Goal: Task Accomplishment & Management: Use online tool/utility

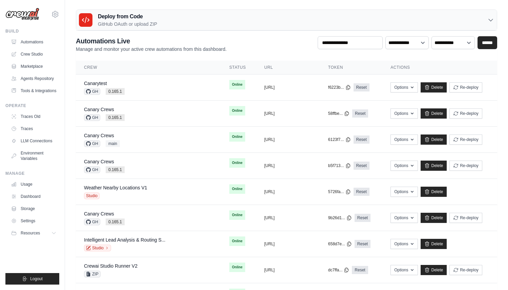
click at [151, 24] on p "GitHub OAuth or upload ZIP" at bounding box center [127, 24] width 59 height 7
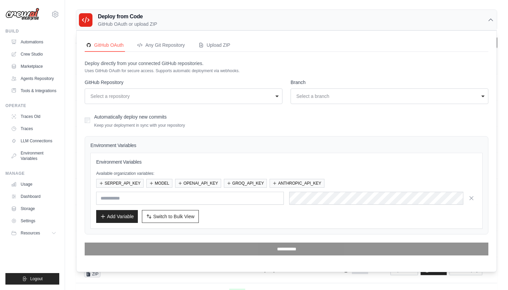
click at [51, 21] on div "joao@crewai.com CrewAI Internal Org MP@Crew CrewAI Demo Account" at bounding box center [32, 11] width 54 height 22
click at [51, 17] on div "joao@crewai.com CrewAI Internal Org MP@Crew CrewAI Demo Account" at bounding box center [32, 11] width 54 height 22
click at [54, 14] on icon at bounding box center [55, 14] width 8 height 8
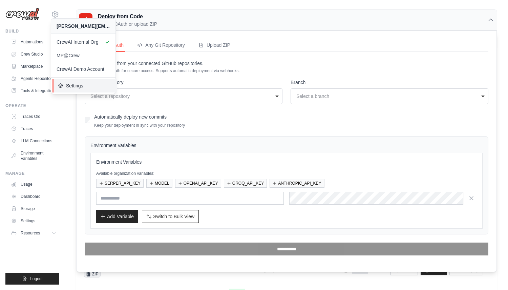
click at [78, 87] on span "Settings" at bounding box center [84, 85] width 53 height 7
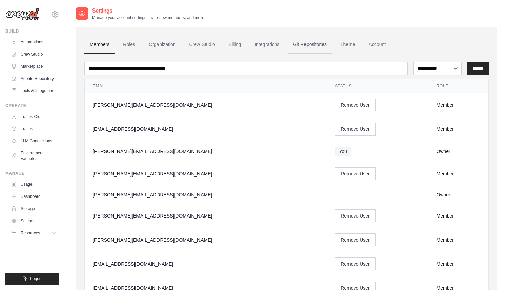
click at [300, 45] on link "Git Repositories" at bounding box center [309, 45] width 45 height 18
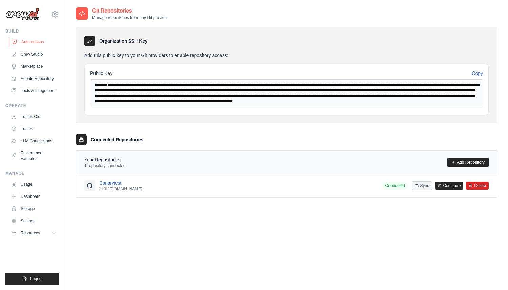
click at [37, 39] on link "Automations" at bounding box center [34, 42] width 51 height 11
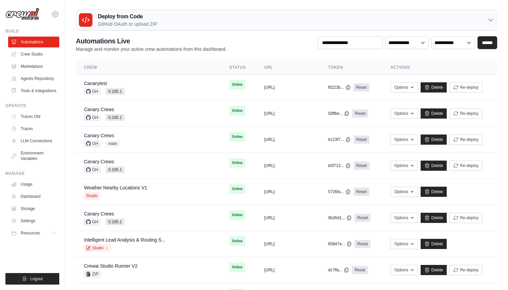
click at [108, 12] on div "Deploy from Code GitHub OAuth or upload ZIP" at bounding box center [286, 20] width 420 height 21
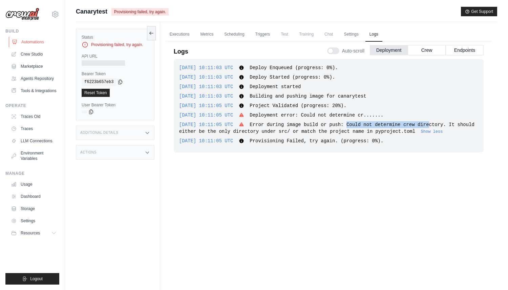
click at [30, 39] on link "Automations" at bounding box center [34, 42] width 51 height 11
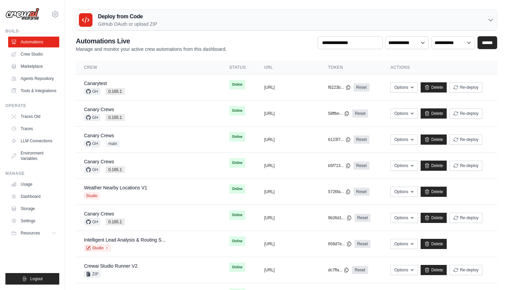
click at [107, 17] on h3 "Deploy from Code" at bounding box center [127, 17] width 59 height 8
click at [123, 19] on h3 "Deploy from Code" at bounding box center [127, 17] width 59 height 8
click at [138, 12] on div "Deploy from Code GitHub OAuth or upload ZIP" at bounding box center [286, 20] width 420 height 21
click at [236, 20] on div "Deploy from Code GitHub OAuth or upload ZIP" at bounding box center [286, 20] width 420 height 21
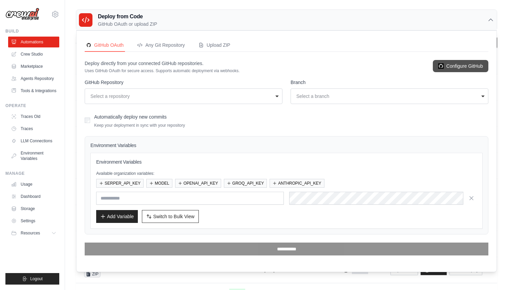
click at [463, 64] on link "Configure GitHub" at bounding box center [459, 66] width 55 height 12
click at [457, 64] on link "Configure GitHub" at bounding box center [459, 66] width 55 height 12
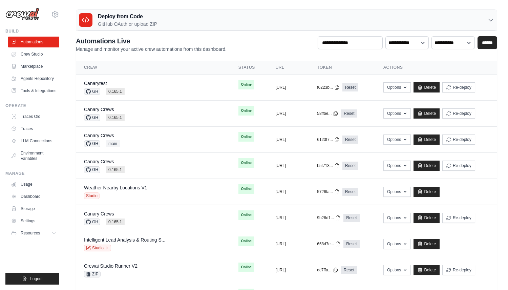
click at [175, 21] on div "Deploy from Code GitHub OAuth or upload ZIP" at bounding box center [286, 20] width 420 height 21
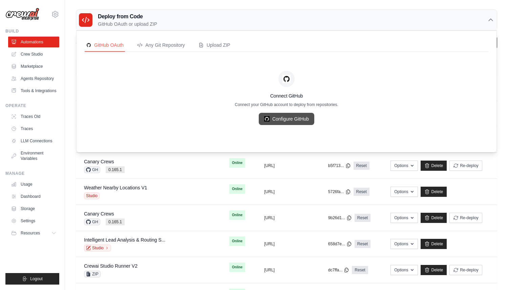
click at [301, 117] on link "Configure GitHub" at bounding box center [286, 119] width 55 height 12
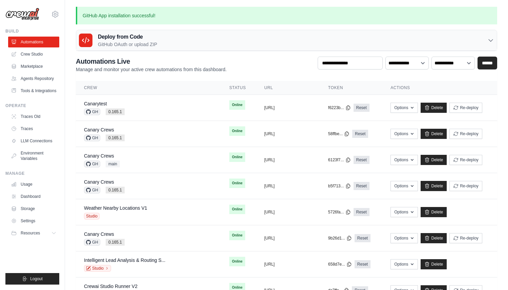
click at [218, 36] on div "Deploy from Code GitHub OAuth or upload ZIP" at bounding box center [286, 40] width 420 height 21
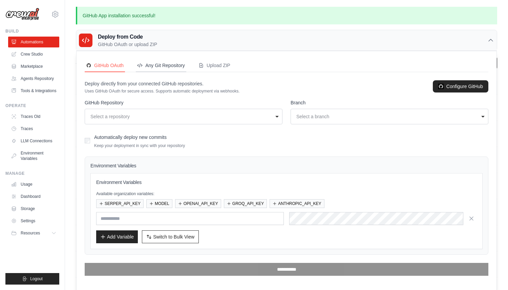
click at [169, 66] on div "Any Git Repository" at bounding box center [161, 65] width 48 height 7
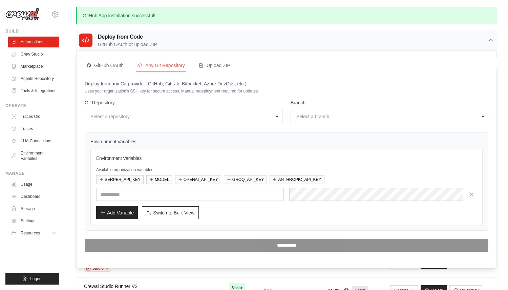
click at [145, 51] on div "GitHub OAuth Any Git Repository Upload ZIP Deploy directly from your connected …" at bounding box center [286, 159] width 420 height 217
click at [145, 38] on h3 "Deploy from Code" at bounding box center [127, 37] width 59 height 8
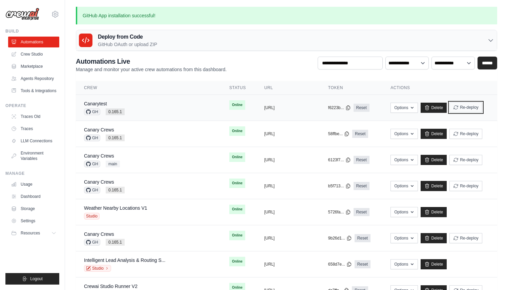
click at [464, 108] on button "Re-deploy" at bounding box center [465, 107] width 33 height 10
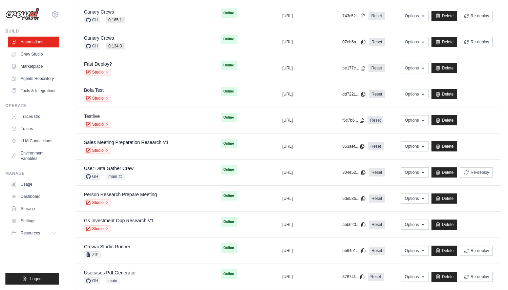
scroll to position [385, 0]
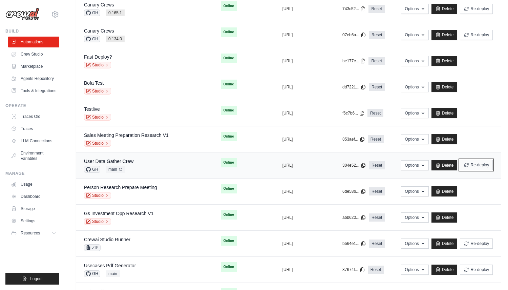
click at [464, 163] on icon "submit" at bounding box center [466, 165] width 4 height 4
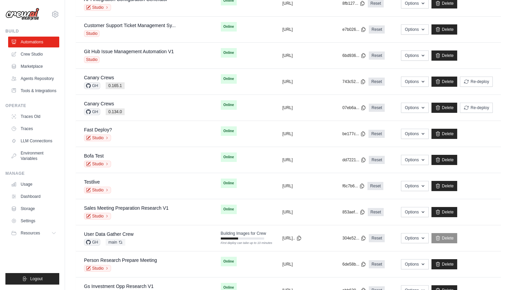
scroll to position [308, 0]
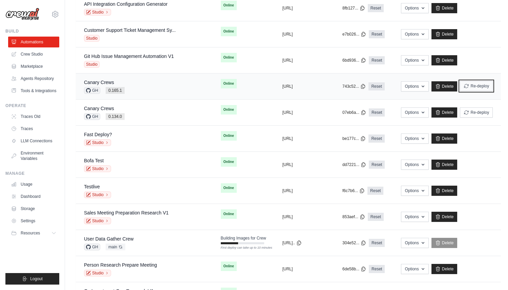
click at [481, 86] on button "Re-deploy" at bounding box center [476, 86] width 33 height 10
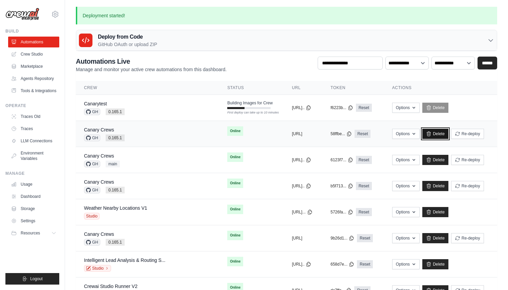
click at [439, 136] on link "Delete" at bounding box center [435, 134] width 26 height 10
click at [445, 160] on link "Delete" at bounding box center [435, 160] width 26 height 10
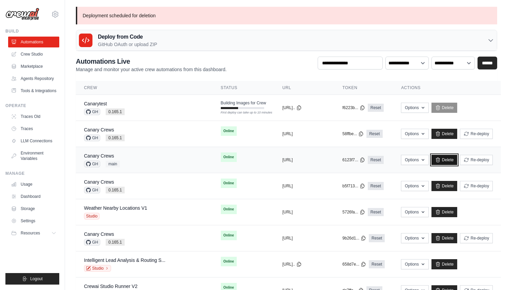
click at [439, 162] on link "Delete" at bounding box center [444, 160] width 26 height 10
click at [439, 131] on link "Delete" at bounding box center [444, 134] width 26 height 10
click at [446, 132] on link "Delete" at bounding box center [444, 134] width 26 height 10
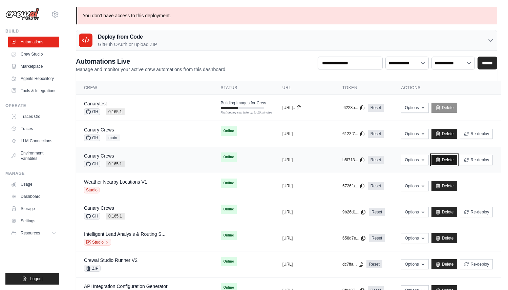
click at [437, 161] on icon at bounding box center [437, 159] width 5 height 5
click at [239, 44] on div "Deploy from Code GitHub OAuth or upload ZIP" at bounding box center [286, 40] width 420 height 21
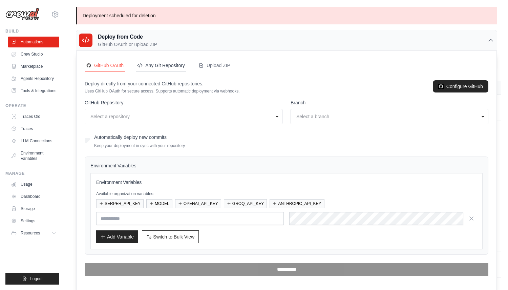
click at [156, 68] on div "Any Git Repository" at bounding box center [161, 65] width 48 height 7
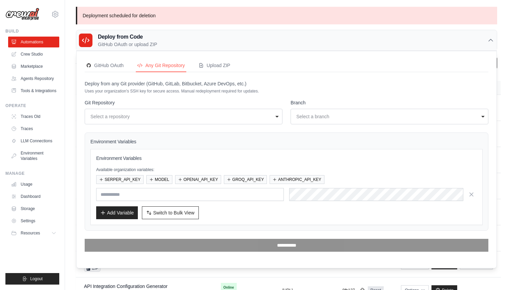
click at [199, 117] on div "Select a repository" at bounding box center [181, 116] width 182 height 7
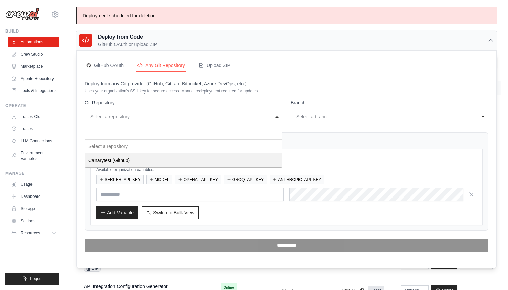
select select "*"
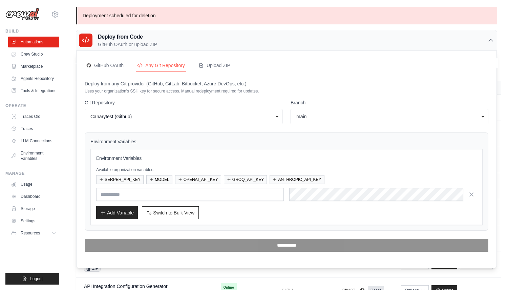
click at [306, 113] on div "main" at bounding box center [387, 116] width 182 height 7
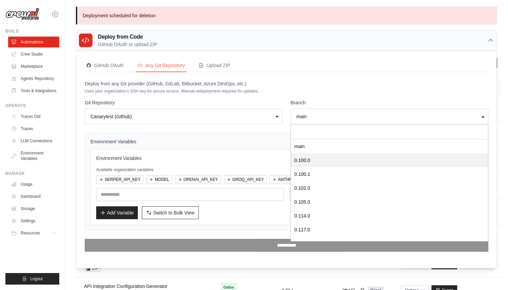
scroll to position [134, 0]
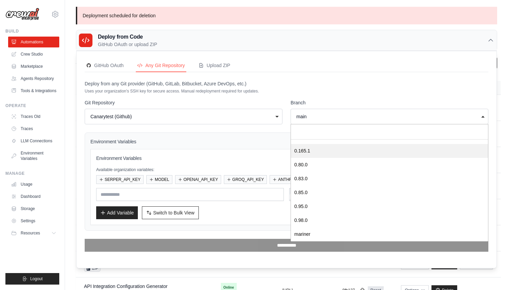
select select "*******"
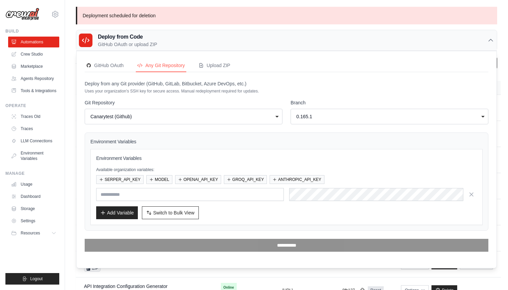
scroll to position [0, 0]
click at [308, 177] on button "ANTHROPIC_API_KEY" at bounding box center [296, 179] width 54 height 9
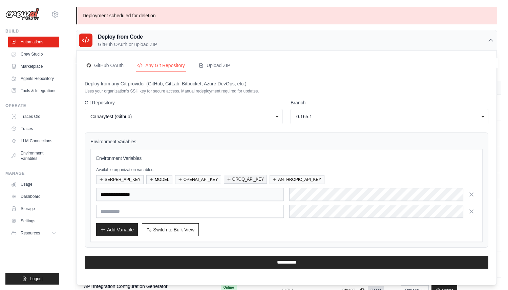
click at [229, 177] on icon "button" at bounding box center [229, 179] width 4 height 4
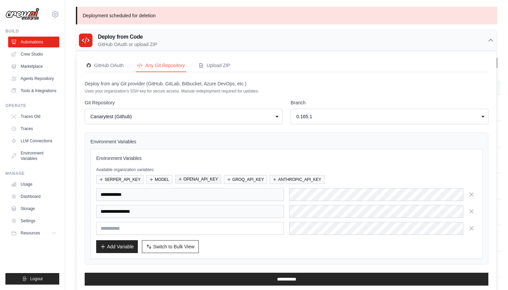
click at [204, 177] on button "OPENAI_API_KEY" at bounding box center [198, 179] width 46 height 9
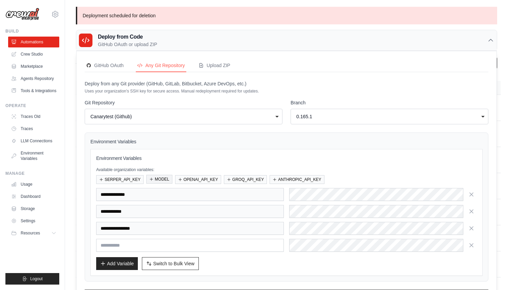
click at [157, 181] on button "MODEL" at bounding box center [159, 179] width 26 height 9
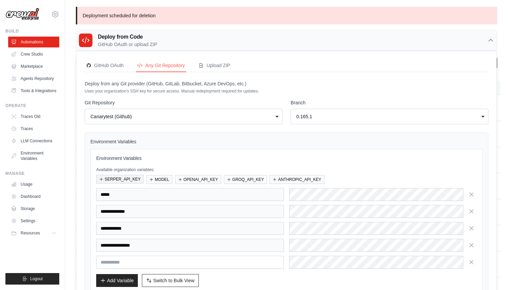
click at [131, 180] on button "SERPER_API_KEY" at bounding box center [119, 179] width 47 height 9
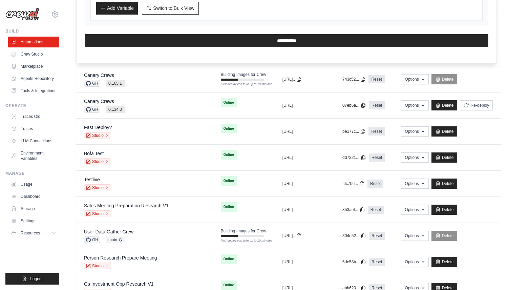
scroll to position [289, 0]
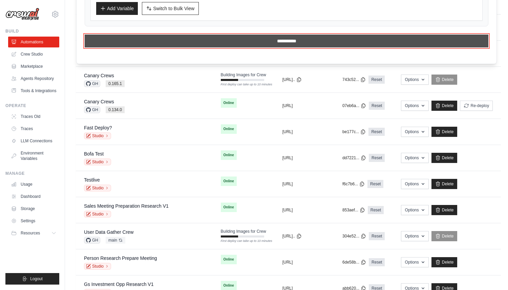
click at [257, 43] on input "**********" at bounding box center [286, 41] width 403 height 13
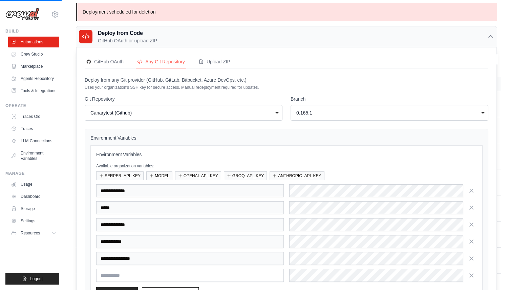
scroll to position [0, 0]
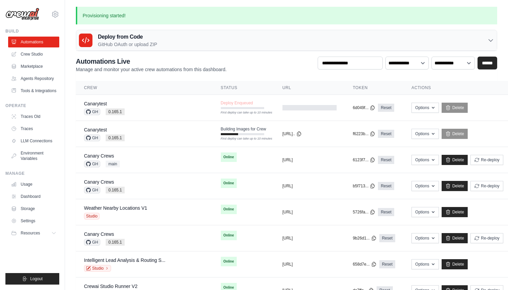
click at [169, 40] on div "Deploy from Code GitHub OAuth or upload ZIP" at bounding box center [286, 40] width 420 height 21
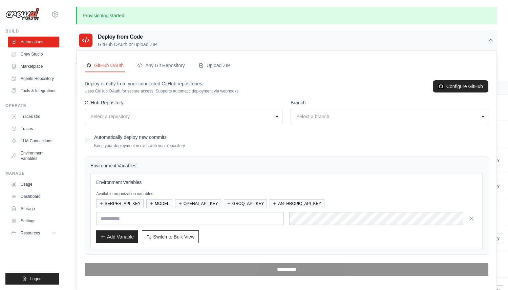
click at [172, 123] on div "**********" at bounding box center [184, 117] width 198 height 16
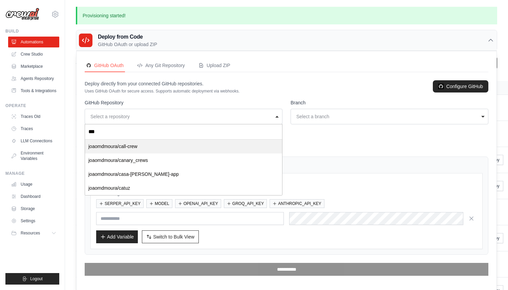
type input "****"
select select "*********"
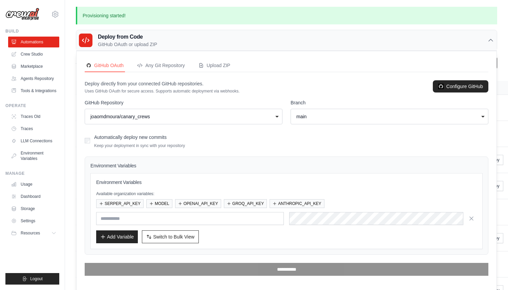
click at [353, 122] on div "**** ******* ******* ******* ******* ******* ******* ******* ******* ******* **…" at bounding box center [389, 117] width 198 height 16
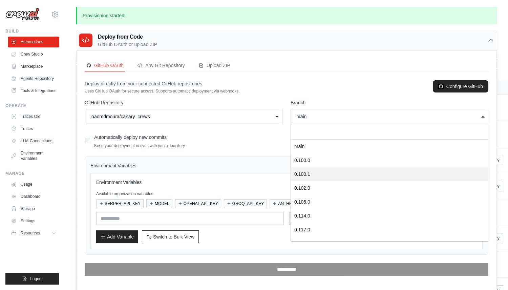
scroll to position [134, 0]
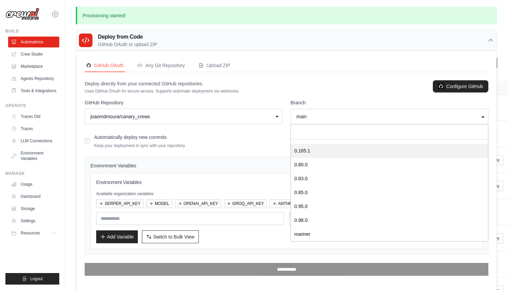
select select "*******"
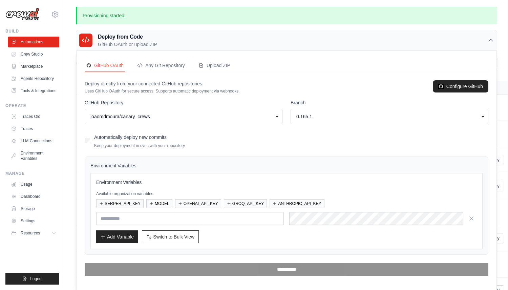
scroll to position [0, 0]
click at [126, 197] on div "Available organization variables: SERPER_API_KEY MODEL OPENAI_API_KEY GROQ_API_…" at bounding box center [286, 199] width 380 height 17
click at [126, 201] on button "SERPER_API_KEY" at bounding box center [119, 203] width 47 height 9
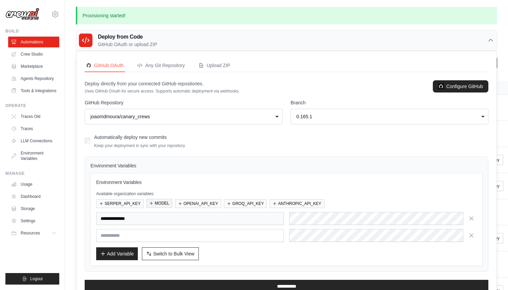
click at [162, 201] on button "MODEL" at bounding box center [159, 203] width 26 height 9
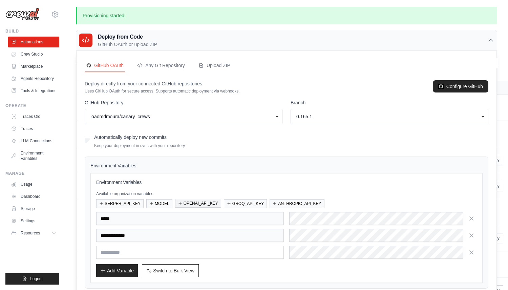
click at [197, 201] on button "OPENAI_API_KEY" at bounding box center [198, 203] width 46 height 9
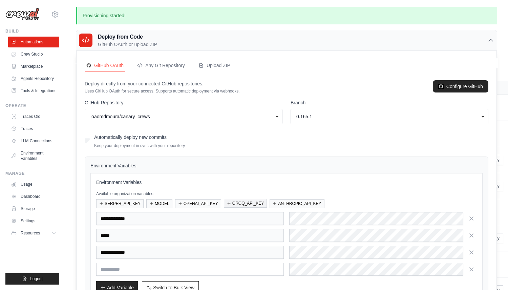
click at [252, 201] on button "GROQ_API_KEY" at bounding box center [245, 203] width 43 height 9
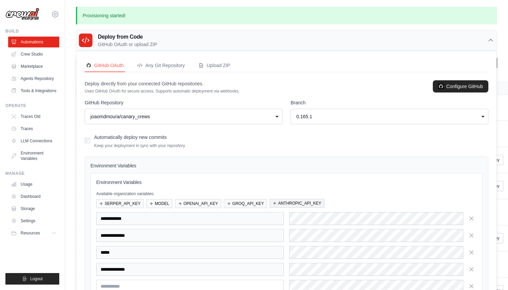
click at [283, 202] on button "ANTHROPIC_API_KEY" at bounding box center [296, 203] width 54 height 9
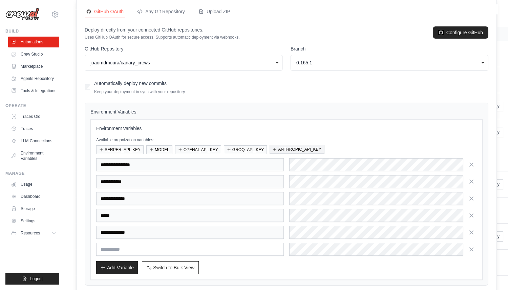
scroll to position [77, 0]
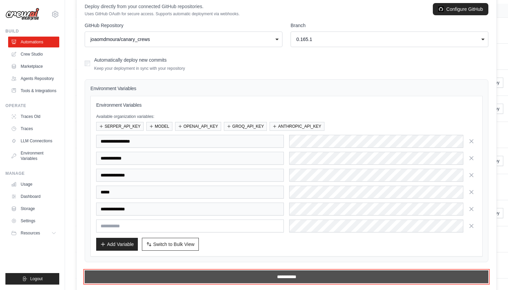
click at [144, 272] on input "**********" at bounding box center [286, 276] width 403 height 13
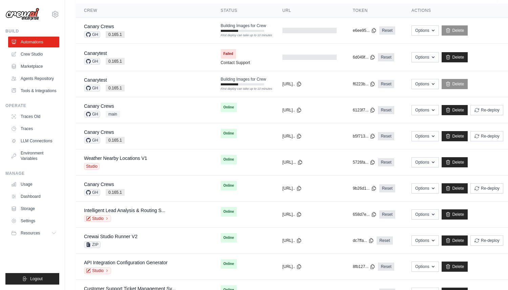
scroll to position [0, 0]
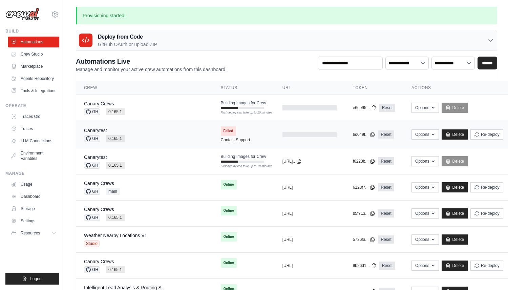
click at [107, 126] on td "Canarytest GH 0.165.1" at bounding box center [144, 134] width 137 height 27
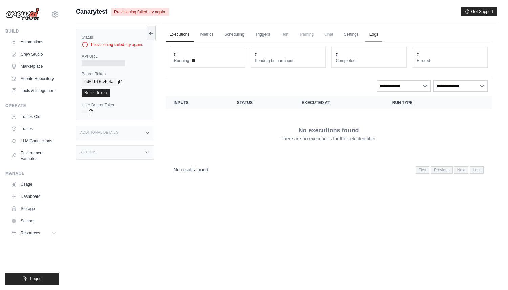
click at [373, 36] on link "Logs" at bounding box center [373, 34] width 17 height 14
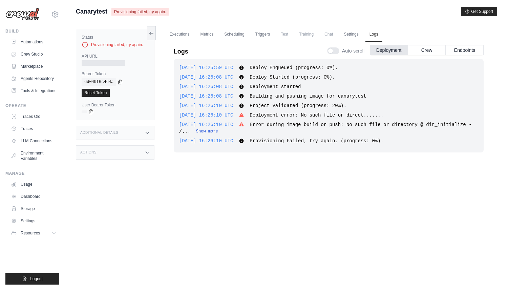
click at [218, 131] on button "Show more" at bounding box center [207, 131] width 22 height 5
click at [24, 43] on link "Automations" at bounding box center [34, 42] width 51 height 11
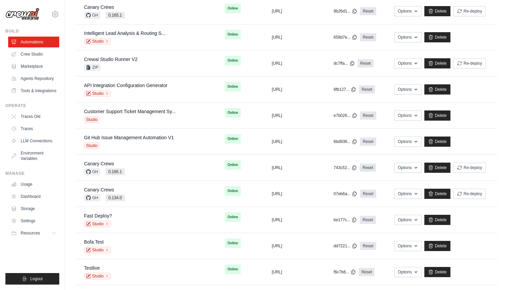
scroll to position [181, 0]
